Goal: Information Seeking & Learning: Learn about a topic

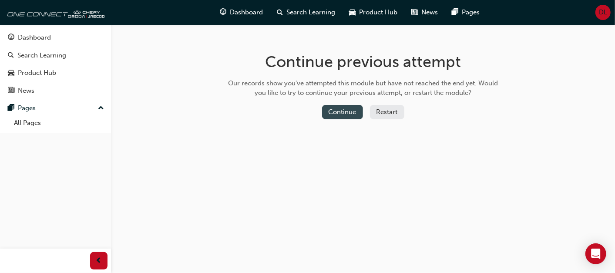
click at [335, 110] on button "Continue" at bounding box center [342, 112] width 41 height 14
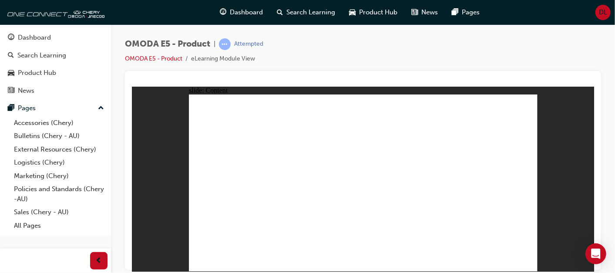
click at [401, 49] on div "OMODA E5 - Product | Attempted OMODA E5 - Product eLearning Module View" at bounding box center [363, 54] width 476 height 33
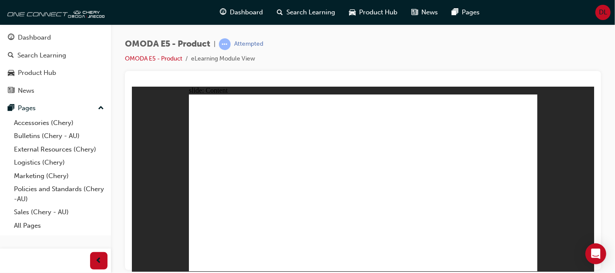
drag, startPoint x: 466, startPoint y: 158, endPoint x: 527, endPoint y: 297, distance: 151.8
click at [527, 271] on html "12V Battery Quick access cover eAxle Key Parameter Gear reduction ratio 9.3 150…" at bounding box center [362, 178] width 462 height 185
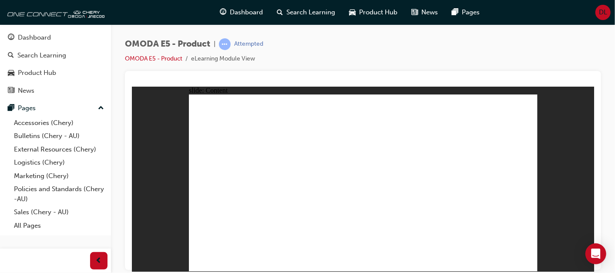
click at [371, 75] on div at bounding box center [363, 170] width 476 height 199
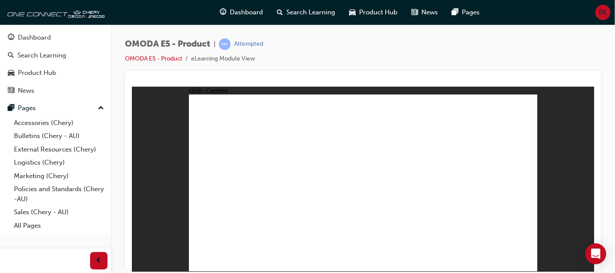
click at [410, 51] on div "OMODA E5 - Product | Attempted OMODA E5 - Product eLearning Module View" at bounding box center [363, 54] width 476 height 33
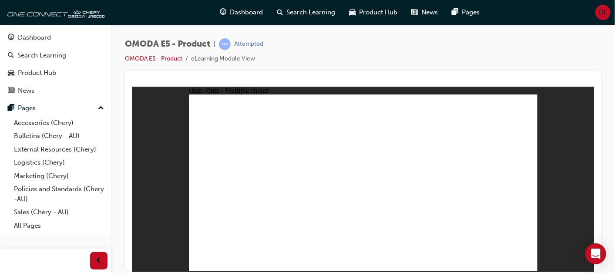
radio input "true"
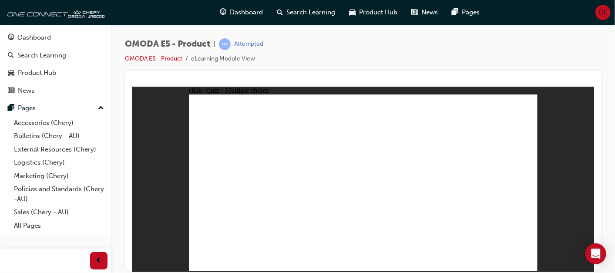
radio input "true"
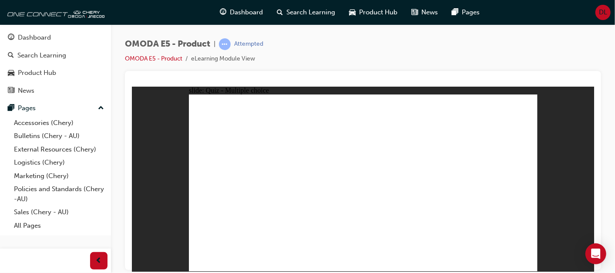
radio input "true"
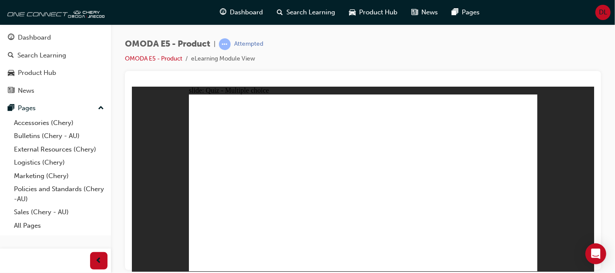
radio input "true"
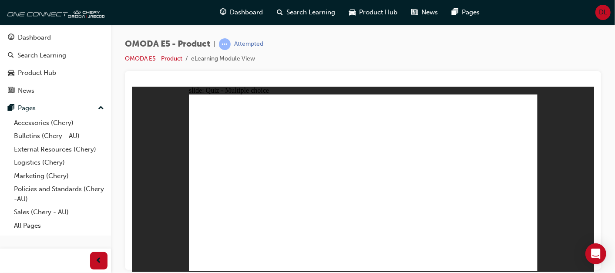
radio input "true"
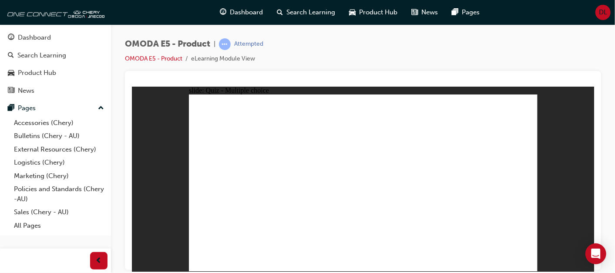
radio input "false"
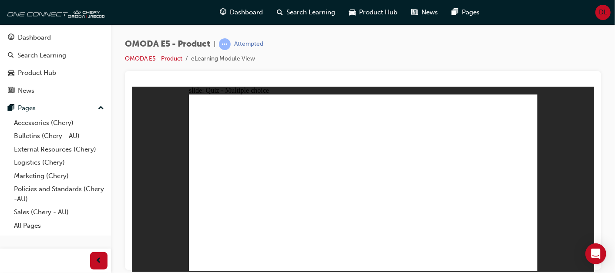
radio input "true"
drag, startPoint x: 374, startPoint y: 210, endPoint x: 325, endPoint y: 241, distance: 57.7
drag, startPoint x: 348, startPoint y: 234, endPoint x: 371, endPoint y: 233, distance: 23.5
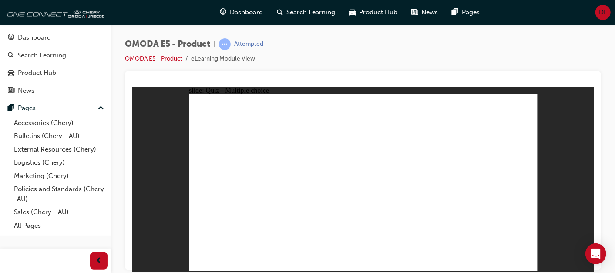
radio input "true"
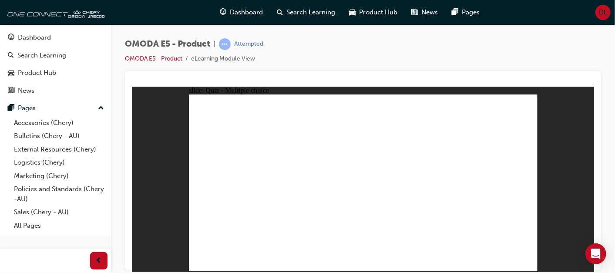
radio input "true"
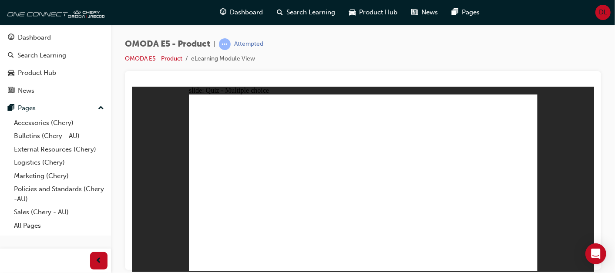
radio input "true"
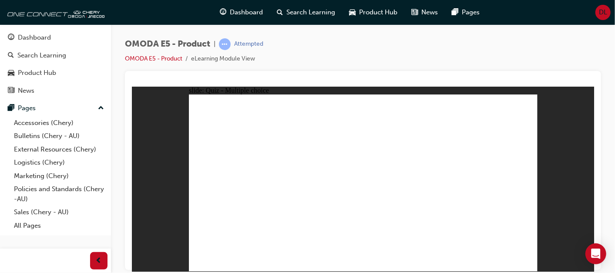
radio input "true"
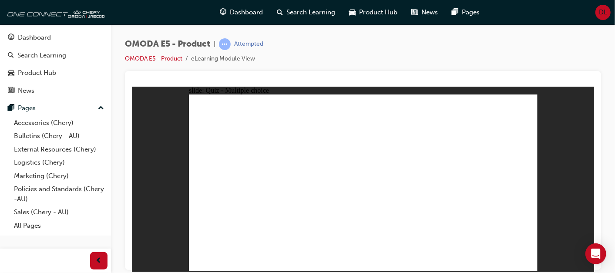
radio input "true"
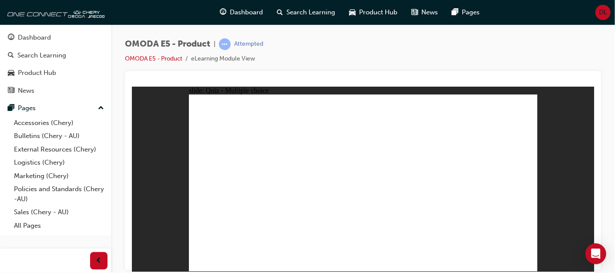
radio input "true"
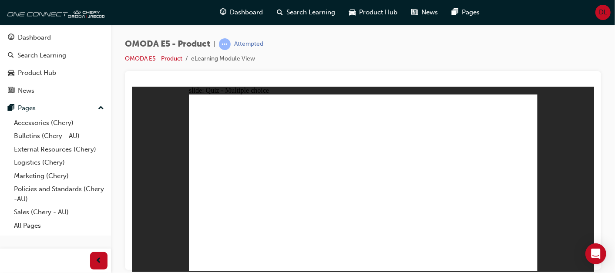
radio input "true"
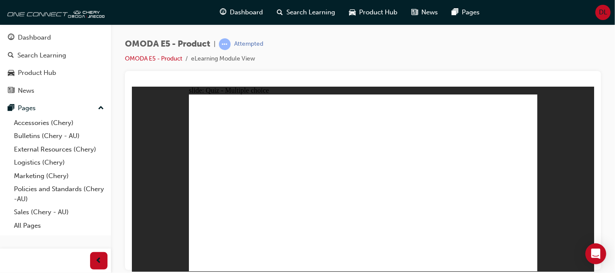
radio input "true"
click at [560, 162] on div "slide: Quiz - Multiple choice Rectangle 6 Rectangle 1 A. Combination panel belo…" at bounding box center [362, 178] width 462 height 185
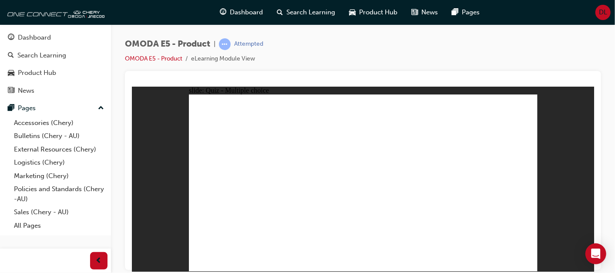
drag, startPoint x: 373, startPoint y: 213, endPoint x: 386, endPoint y: 188, distance: 27.8
radio input "true"
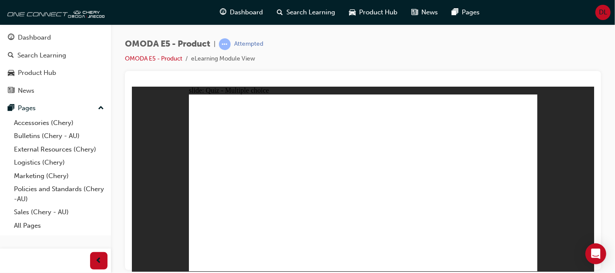
radio input "true"
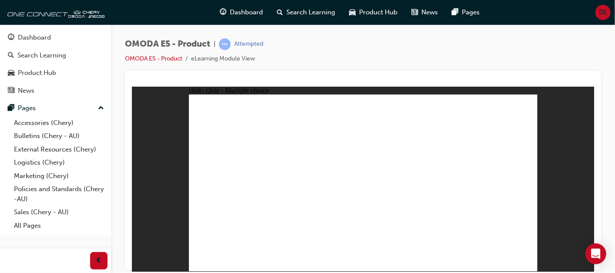
radio input "true"
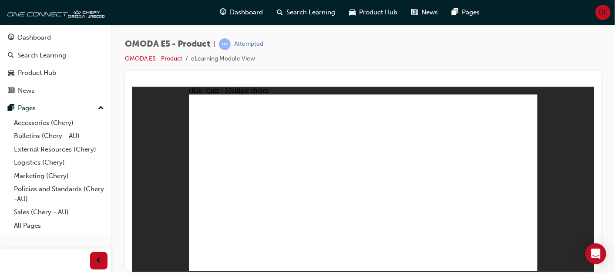
radio input "true"
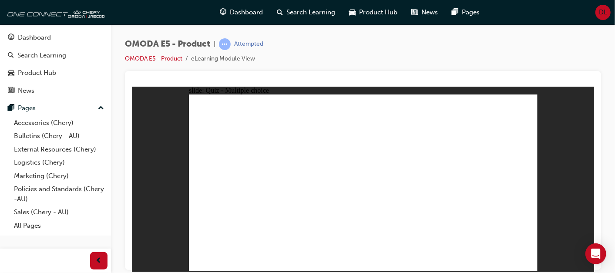
radio input "true"
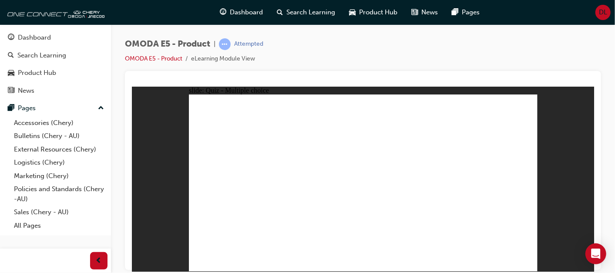
radio input "true"
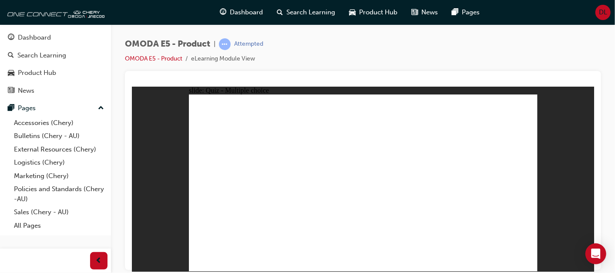
radio input "true"
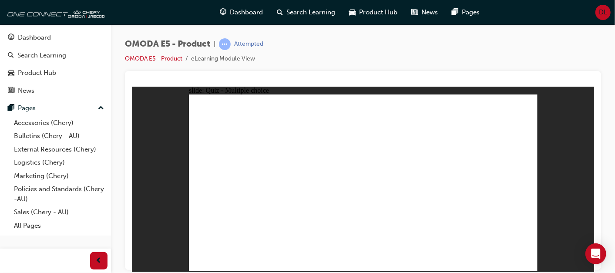
radio input "true"
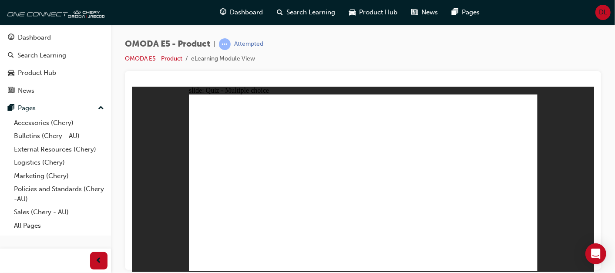
radio input "true"
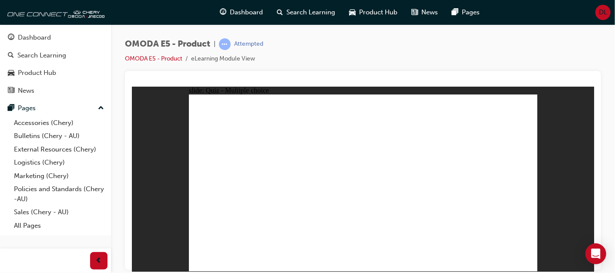
radio input "true"
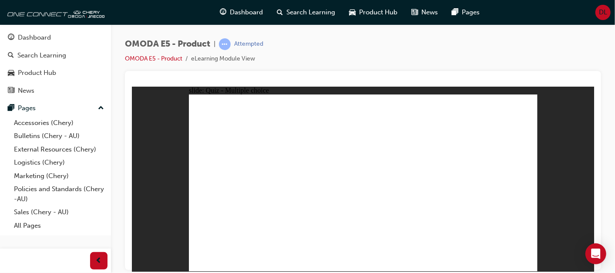
radio input "true"
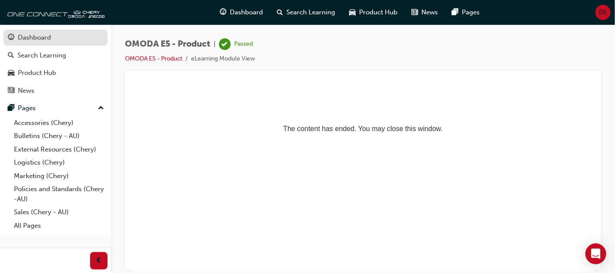
click at [44, 38] on div "Dashboard" at bounding box center [34, 38] width 33 height 10
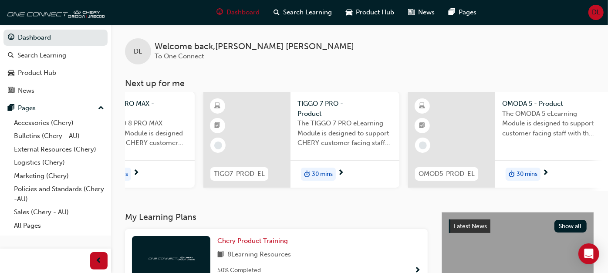
scroll to position [0, 333]
drag, startPoint x: 554, startPoint y: 189, endPoint x: 589, endPoint y: 187, distance: 34.9
click at [589, 187] on div "OMOD5-PROD-EL OMODA 5 - Product The OMODA 5 eLearning Module is designed to sup…" at bounding box center [504, 141] width 196 height 99
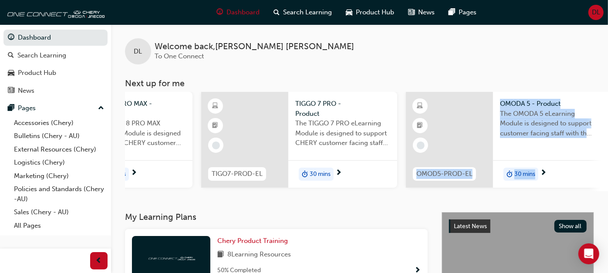
drag, startPoint x: 584, startPoint y: 188, endPoint x: 467, endPoint y: 199, distance: 117.7
click at [467, 199] on div "DL Welcome back , [PERSON_NAME] To One Connect Next up for me TIGO4-PROD-EL TIG…" at bounding box center [359, 118] width 497 height 188
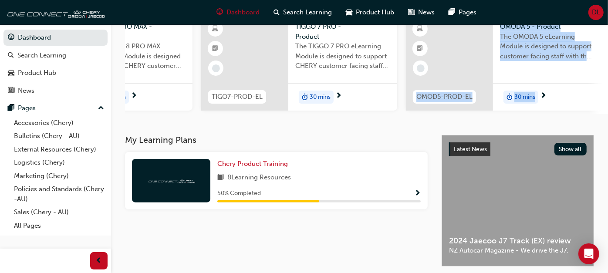
scroll to position [141, 0]
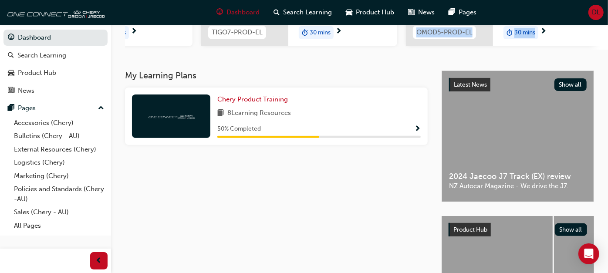
click at [418, 129] on span "Show Progress" at bounding box center [417, 129] width 7 height 8
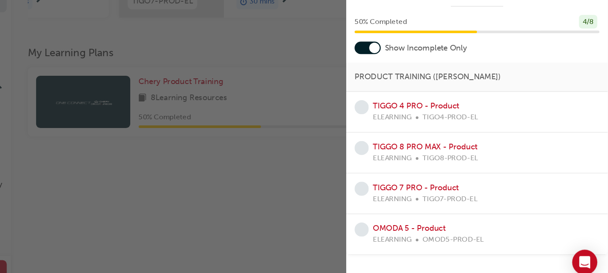
scroll to position [138, 0]
click at [403, 73] on div at bounding box center [408, 75] width 22 height 10
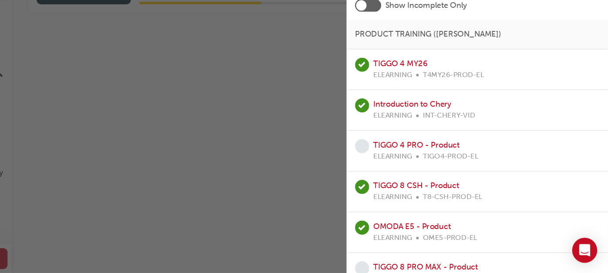
scroll to position [0, 0]
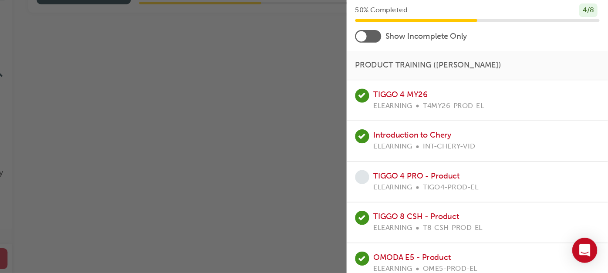
click at [336, 88] on div "button" at bounding box center [195, 136] width 390 height 273
